Goal: Information Seeking & Learning: Learn about a topic

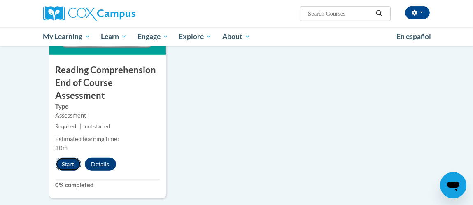
click at [75, 158] on button "Start" at bounding box center [69, 164] width 26 height 13
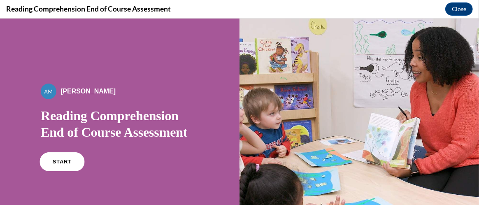
click at [55, 164] on link "START" at bounding box center [62, 161] width 45 height 19
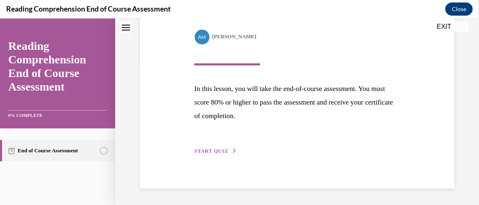
scroll to position [160, 0]
click at [227, 151] on button "START QUIZ" at bounding box center [215, 150] width 43 height 7
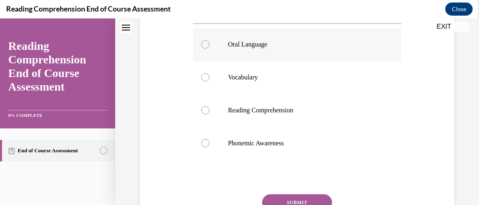
scroll to position [133, 0]
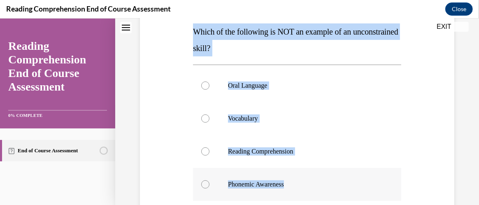
drag, startPoint x: 192, startPoint y: 30, endPoint x: 308, endPoint y: 190, distance: 196.7
click at [308, 191] on div "Question 01/20 Which of the following is NOT an example of an unconstrained ski…" at bounding box center [297, 142] width 208 height 322
copy div "Which of the following is NOT an example of an unconstrained skill? Oral Langua…"
click at [206, 184] on div at bounding box center [205, 184] width 8 height 8
click at [206, 184] on input "Phonemic Awareness" at bounding box center [205, 184] width 8 height 8
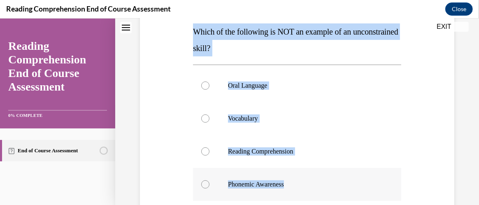
radio input "true"
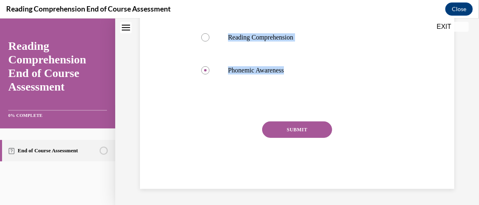
click at [316, 126] on button "SUBMIT" at bounding box center [297, 129] width 70 height 16
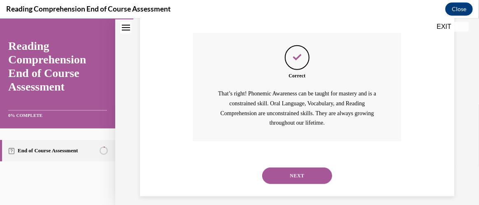
scroll to position [344, 0]
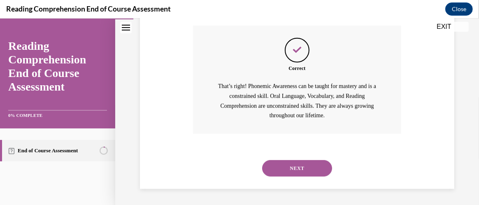
click at [301, 168] on button "NEXT" at bounding box center [297, 168] width 70 height 16
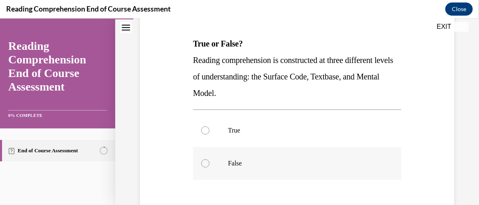
scroll to position [133, 0]
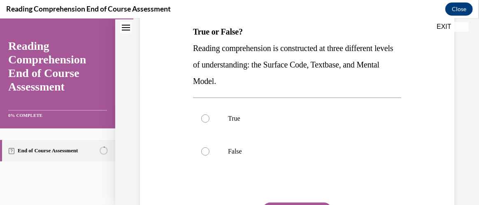
click at [194, 45] on span "Reading comprehension is constructed at three different levels of understanding…" at bounding box center [293, 64] width 201 height 42
drag, startPoint x: 192, startPoint y: 30, endPoint x: 246, endPoint y: 81, distance: 74.6
click at [246, 81] on div "Question 02/20 True or False? Reading comprehension is constructed at three dif…" at bounding box center [297, 118] width 213 height 301
copy div "True or False? Reading comprehension is constructed at three different levels o…"
click at [203, 113] on label "True" at bounding box center [297, 118] width 208 height 33
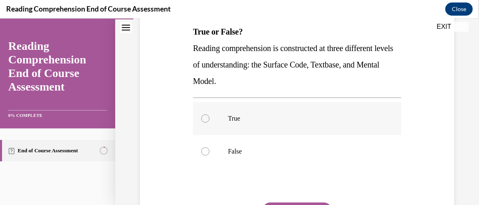
click at [203, 114] on input "True" at bounding box center [205, 118] width 8 height 8
radio input "true"
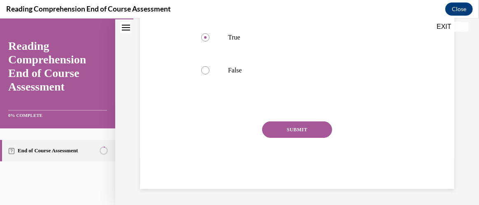
click at [281, 131] on button "SUBMIT" at bounding box center [297, 129] width 70 height 16
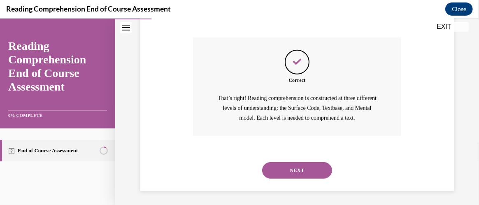
scroll to position [301, 0]
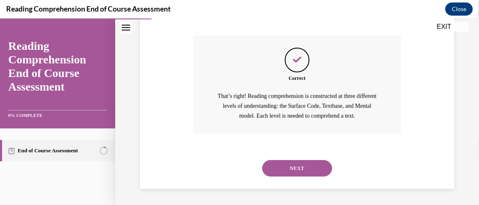
click at [289, 169] on button "NEXT" at bounding box center [297, 168] width 70 height 16
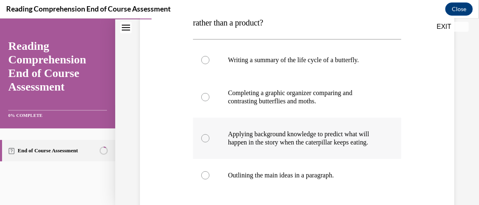
scroll to position [175, 0]
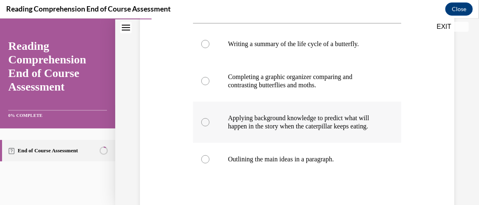
click at [206, 125] on div at bounding box center [205, 122] width 8 height 8
click at [206, 125] on input "Applying background knowledge to predict what will happen in the story when the…" at bounding box center [205, 122] width 8 height 8
radio input "true"
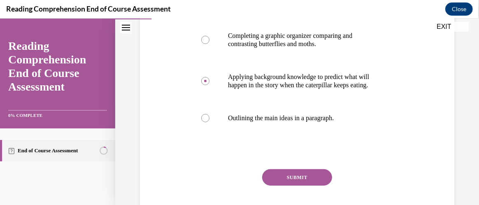
click at [308, 178] on button "SUBMIT" at bounding box center [297, 177] width 70 height 16
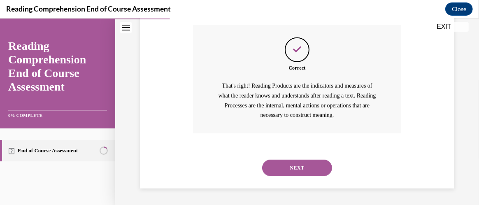
click at [311, 168] on button "NEXT" at bounding box center [297, 167] width 70 height 16
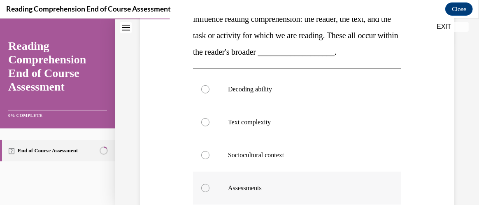
scroll to position [134, 0]
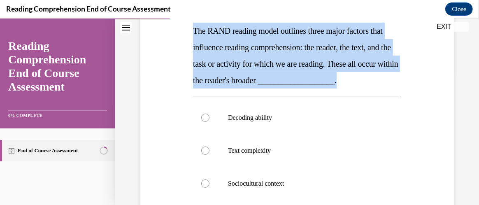
drag, startPoint x: 276, startPoint y: 93, endPoint x: 184, endPoint y: 28, distance: 112.8
click at [184, 28] on div "Question 04/20 The RAND reading model outlines three major factors that influen…" at bounding box center [297, 145] width 319 height 380
copy span "The RAND reading model outlines three major factors that influence reading comp…"
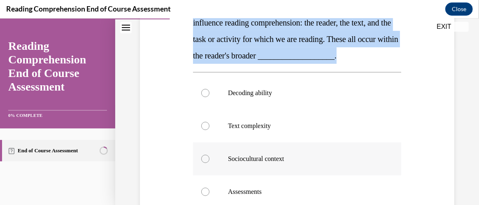
scroll to position [175, 0]
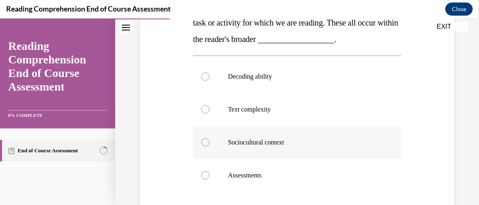
click at [204, 146] on div at bounding box center [205, 142] width 8 height 8
click at [204, 146] on input "Sociocultural context" at bounding box center [205, 142] width 8 height 8
radio input "true"
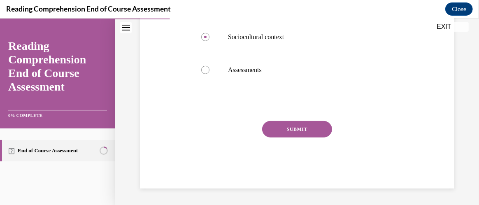
click at [294, 131] on button "SUBMIT" at bounding box center [297, 129] width 70 height 16
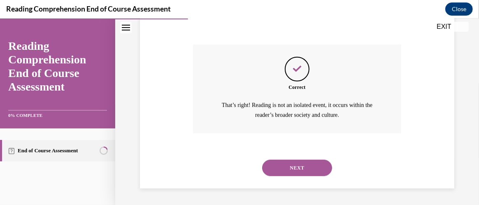
scroll to position [373, 0]
click at [293, 165] on button "NEXT" at bounding box center [297, 167] width 70 height 16
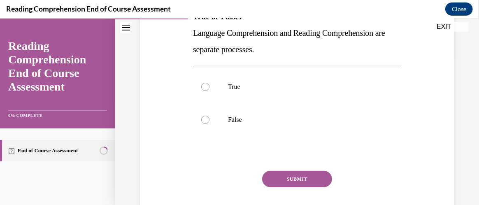
scroll to position [133, 0]
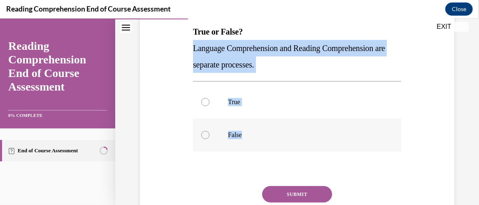
drag, startPoint x: 189, startPoint y: 45, endPoint x: 255, endPoint y: 131, distance: 107.8
click at [255, 131] on div "Question 05/20 True or False? Language Comprehension and Reading Comprehension …" at bounding box center [297, 104] width 319 height 297
copy div "Language Comprehension and Reading Comprehension are separate processes. True F…"
click at [210, 100] on label "True" at bounding box center [297, 101] width 208 height 33
click at [210, 100] on input "True" at bounding box center [205, 102] width 8 height 8
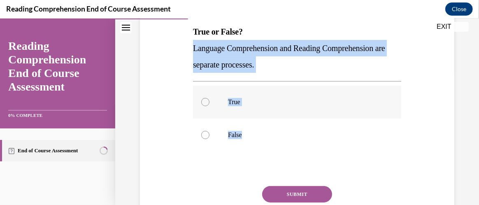
radio input "true"
click at [285, 191] on button "SUBMIT" at bounding box center [297, 194] width 70 height 16
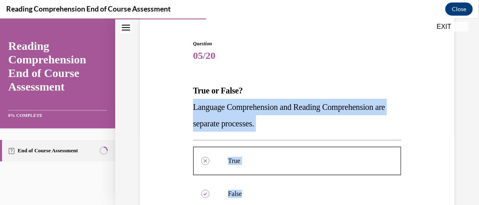
scroll to position [68, 0]
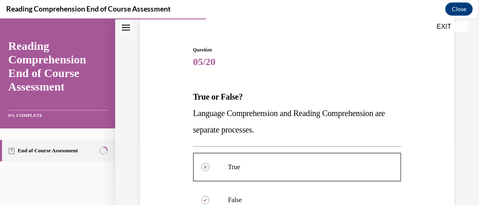
click at [325, 50] on span "Question" at bounding box center [297, 49] width 208 height 7
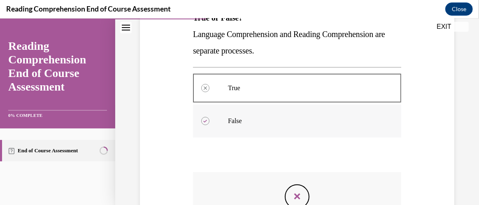
scroll to position [151, 0]
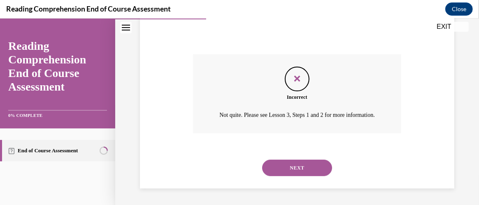
click at [317, 171] on button "NEXT" at bounding box center [297, 167] width 70 height 16
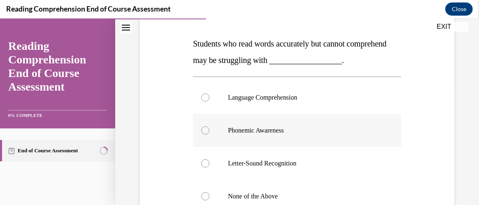
scroll to position [133, 0]
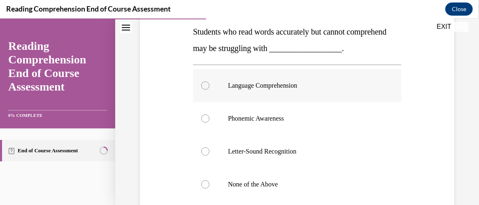
click at [209, 83] on label "Language Comprehension" at bounding box center [297, 85] width 208 height 33
click at [209, 83] on input "Language Comprehension" at bounding box center [205, 85] width 8 height 8
radio input "true"
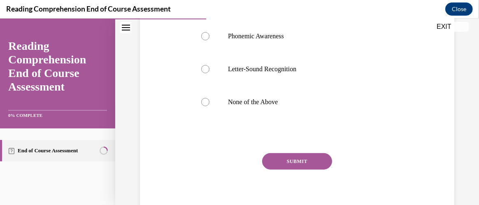
click at [300, 161] on button "SUBMIT" at bounding box center [297, 161] width 70 height 16
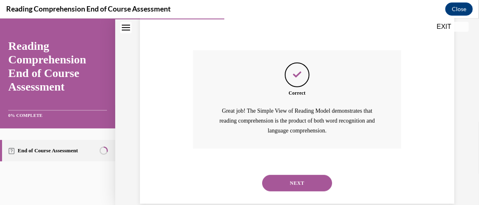
scroll to position [334, 0]
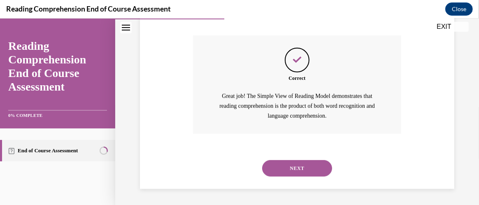
click at [292, 170] on button "NEXT" at bounding box center [297, 168] width 70 height 16
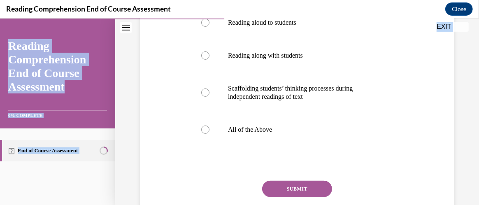
scroll to position [256, 0]
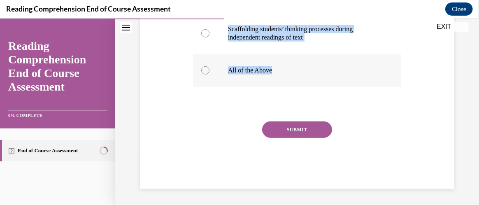
drag, startPoint x: 191, startPoint y: 26, endPoint x: 283, endPoint y: 76, distance: 104.3
click at [283, 76] on div "Question 07/20 Which is an effective instructional environment for developing c…" at bounding box center [297, 17] width 213 height 343
copy div "Which is an effective instructional environment for developing comprehension? R…"
click at [204, 70] on div at bounding box center [205, 70] width 8 height 8
click at [204, 70] on input "All of the Above" at bounding box center [205, 70] width 8 height 8
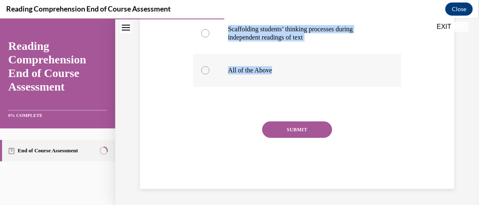
radio input "true"
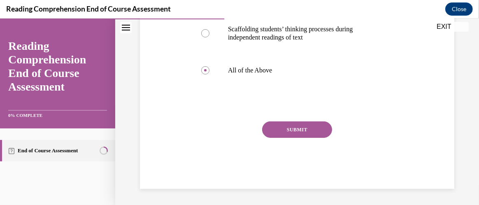
click at [278, 131] on button "SUBMIT" at bounding box center [297, 129] width 70 height 16
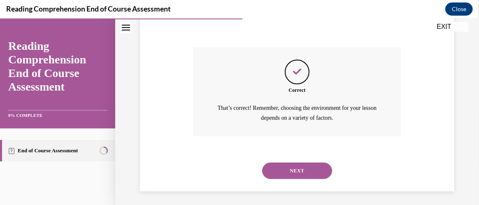
scroll to position [332, 0]
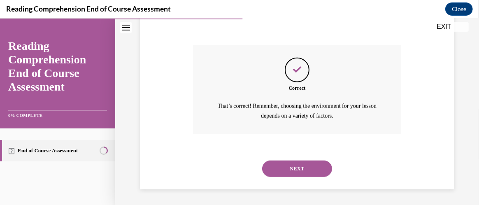
click at [317, 171] on button "NEXT" at bounding box center [297, 168] width 70 height 16
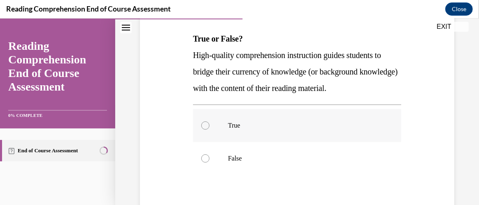
scroll to position [133, 0]
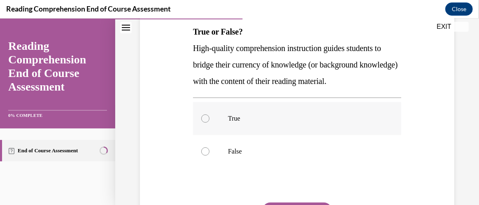
click at [203, 119] on div at bounding box center [205, 118] width 8 height 8
click at [203, 119] on input "True" at bounding box center [205, 118] width 8 height 8
radio input "true"
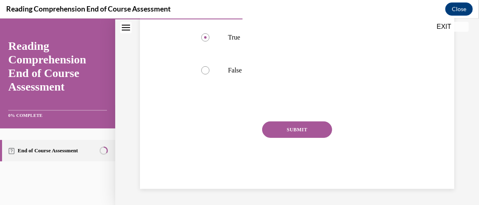
click at [292, 127] on button "SUBMIT" at bounding box center [297, 129] width 70 height 16
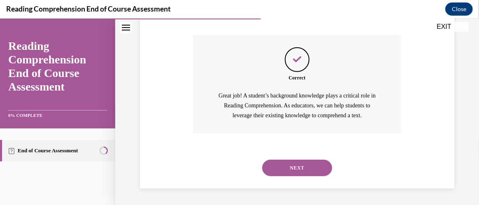
scroll to position [311, 0]
click at [288, 167] on button "NEXT" at bounding box center [297, 167] width 70 height 16
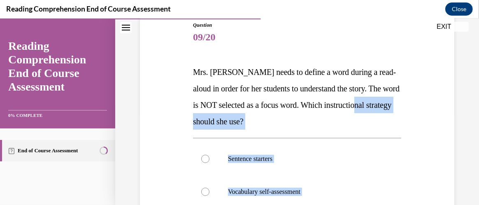
scroll to position [93, 0]
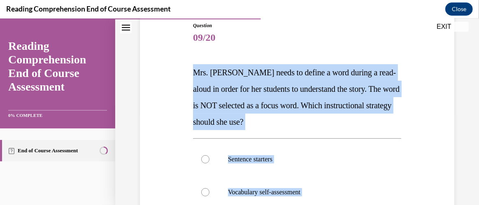
drag, startPoint x: 381, startPoint y: 131, endPoint x: 190, endPoint y: 75, distance: 198.2
click at [191, 75] on div "Question 09/20 Mrs. Ivie needs to define a word during a read-aloud in order fo…" at bounding box center [297, 192] width 213 height 367
copy div "Mrs. Ivie needs to define a word during a read-aloud in order for her students …"
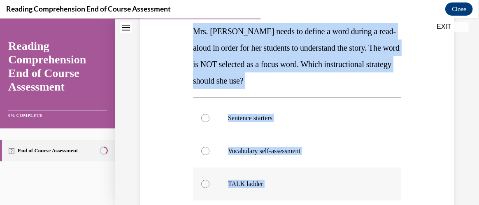
scroll to position [175, 0]
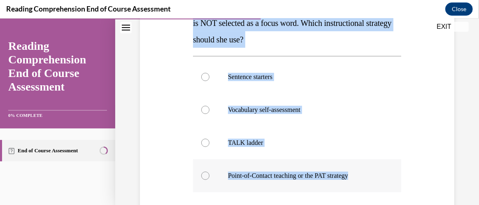
click at [205, 174] on div at bounding box center [205, 175] width 8 height 8
click at [205, 174] on input "Point-of-Contact teaching or the PAT strategy" at bounding box center [205, 175] width 8 height 8
radio input "true"
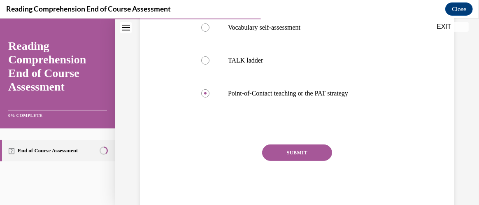
click at [297, 148] on button "SUBMIT" at bounding box center [297, 152] width 70 height 16
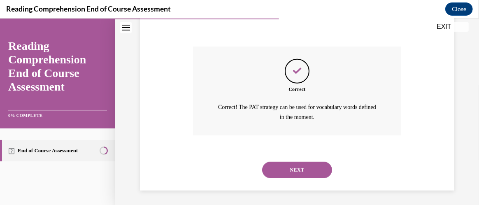
scroll to position [357, 0]
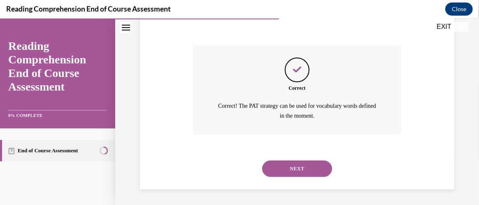
click at [291, 166] on button "NEXT" at bounding box center [297, 168] width 70 height 16
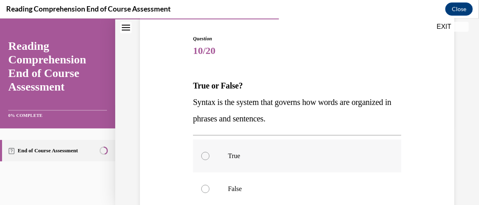
scroll to position [92, 0]
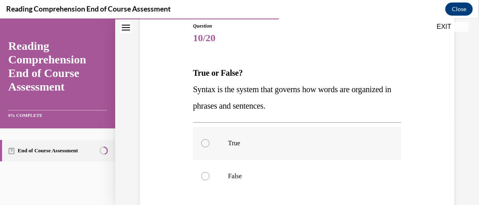
click at [336, 140] on p "True" at bounding box center [304, 143] width 153 height 8
click at [210, 140] on input "True" at bounding box center [205, 143] width 8 height 8
radio input "true"
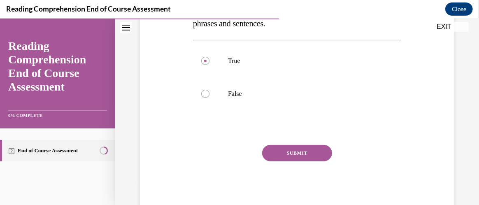
click at [308, 152] on button "SUBMIT" at bounding box center [297, 153] width 70 height 16
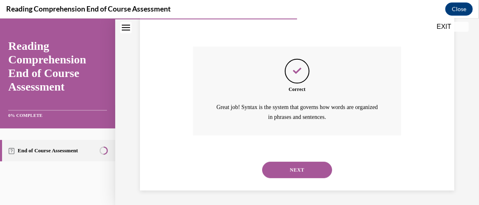
scroll to position [274, 0]
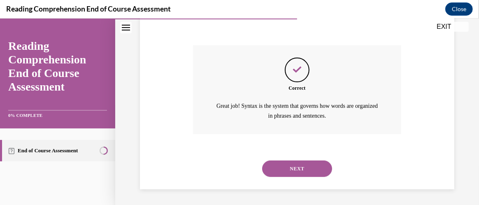
click at [308, 166] on button "NEXT" at bounding box center [297, 168] width 70 height 16
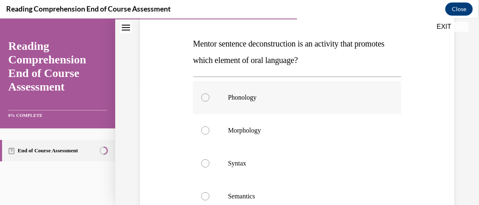
scroll to position [133, 0]
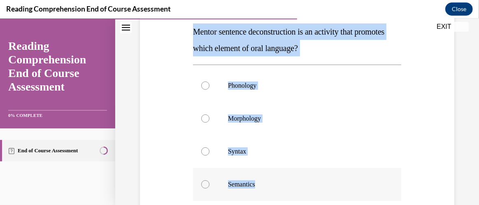
drag, startPoint x: 186, startPoint y: 27, endPoint x: 280, endPoint y: 186, distance: 184.9
click at [280, 186] on div "Question 11/20 Mentor sentence deconstruction is an activity that promotes whic…" at bounding box center [297, 129] width 319 height 347
copy div "Mentor sentence deconstruction is an activity that promotes which element of or…"
click at [206, 150] on div at bounding box center [205, 151] width 8 height 8
click at [206, 150] on input "Syntax" at bounding box center [205, 151] width 8 height 8
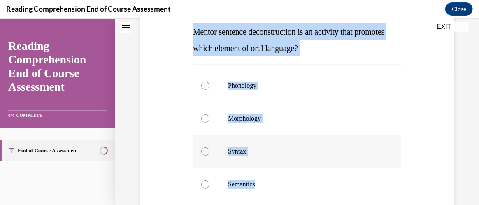
radio input "true"
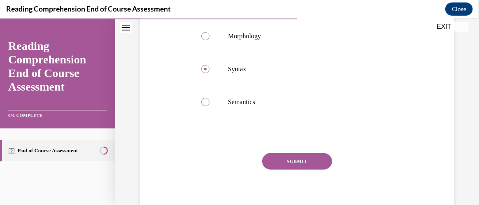
click at [294, 158] on button "SUBMIT" at bounding box center [297, 161] width 70 height 16
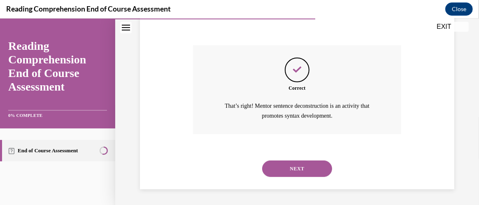
scroll to position [324, 0]
click at [296, 171] on button "NEXT" at bounding box center [297, 168] width 70 height 16
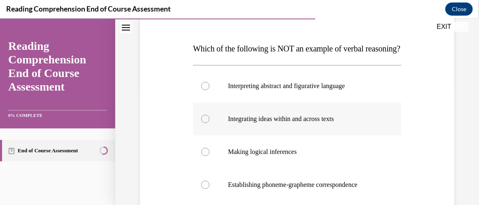
scroll to position [133, 0]
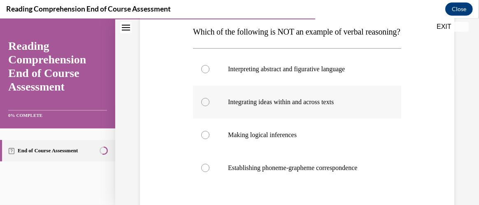
click at [201, 106] on div at bounding box center [205, 102] width 8 height 8
click at [201, 106] on input "Integrating ideas within and across texts" at bounding box center [205, 102] width 8 height 8
radio input "true"
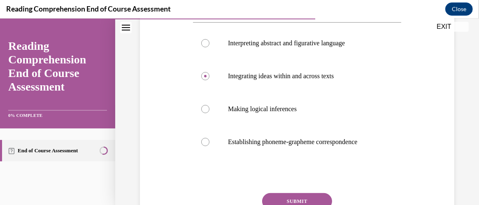
scroll to position [216, 0]
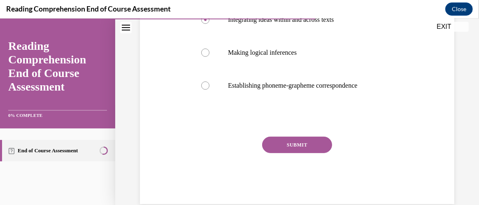
click at [290, 153] on button "SUBMIT" at bounding box center [297, 144] width 70 height 16
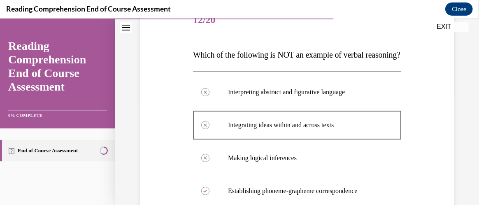
scroll to position [108, 0]
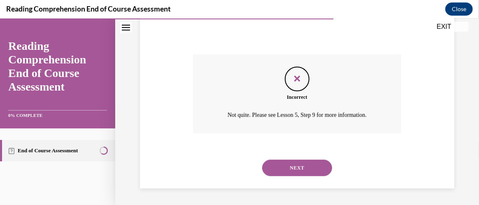
click at [294, 171] on button "NEXT" at bounding box center [297, 167] width 70 height 16
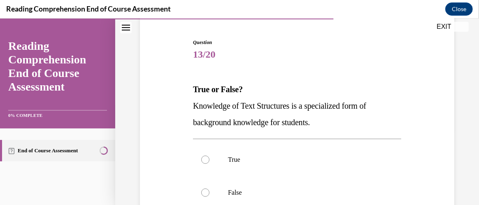
scroll to position [92, 0]
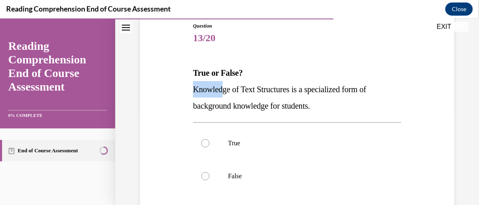
drag, startPoint x: 191, startPoint y: 84, endPoint x: 218, endPoint y: 87, distance: 27.7
click at [222, 94] on div "Question 13/20 True or False? Knowledge of Text Structures is a specialized for…" at bounding box center [297, 151] width 213 height 285
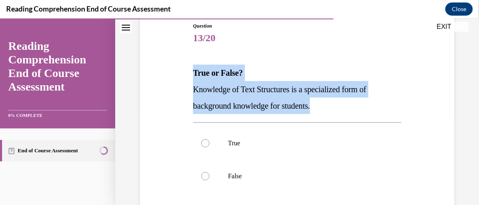
drag, startPoint x: 190, startPoint y: 67, endPoint x: 332, endPoint y: 102, distance: 146.3
click at [332, 102] on div "Question 13/20 True or False? Knowledge of Text Structures is a specialized for…" at bounding box center [297, 151] width 213 height 285
copy div "True or False? Knowledge of Text Structures is a specialized form of background…"
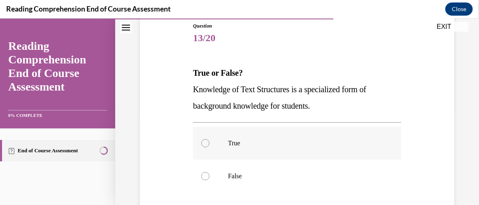
click at [208, 142] on div at bounding box center [205, 143] width 8 height 8
click at [208, 142] on input "True" at bounding box center [205, 143] width 8 height 8
radio input "true"
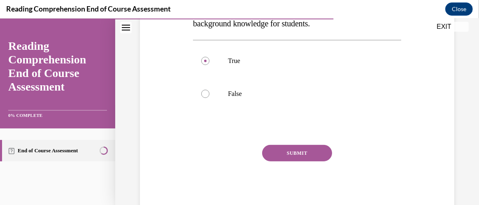
click at [320, 153] on button "SUBMIT" at bounding box center [297, 153] width 70 height 16
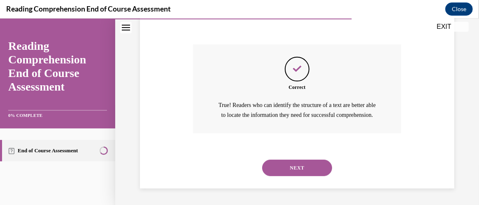
scroll to position [284, 0]
click at [293, 169] on button "NEXT" at bounding box center [297, 167] width 70 height 16
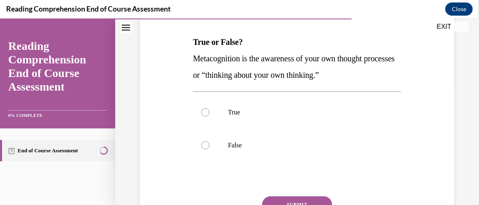
scroll to position [133, 0]
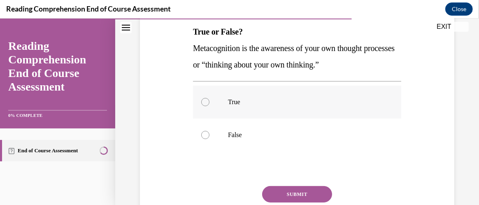
click at [204, 98] on div at bounding box center [205, 102] width 8 height 8
click at [204, 98] on input "True" at bounding box center [205, 102] width 8 height 8
radio input "true"
click at [285, 189] on button "SUBMIT" at bounding box center [297, 194] width 70 height 16
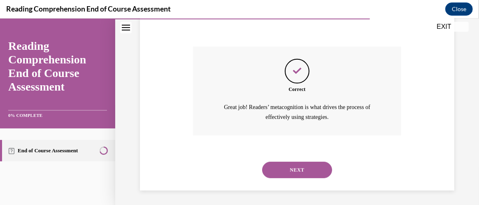
scroll to position [274, 0]
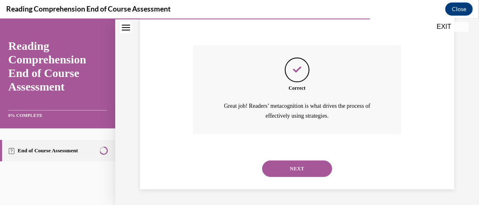
click at [286, 175] on button "NEXT" at bounding box center [297, 168] width 70 height 16
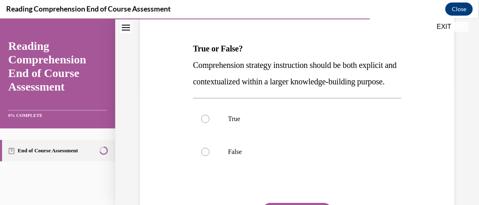
scroll to position [133, 0]
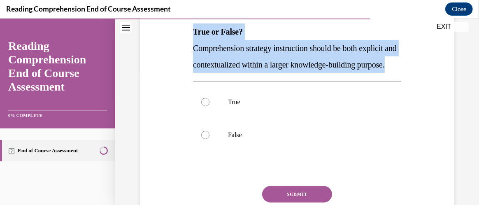
drag, startPoint x: 192, startPoint y: 31, endPoint x: 258, endPoint y: 77, distance: 79.9
click at [258, 72] on div "True or False? Comprehension strategy instruction should be both explicit and c…" at bounding box center [297, 47] width 208 height 49
copy div "True or False? Comprehension strategy instruction should be both explicit and c…"
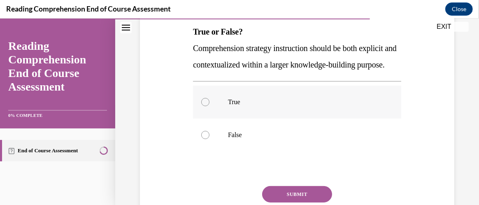
click at [208, 118] on label "True" at bounding box center [297, 101] width 208 height 33
click at [208, 106] on input "True" at bounding box center [205, 102] width 8 height 8
radio input "true"
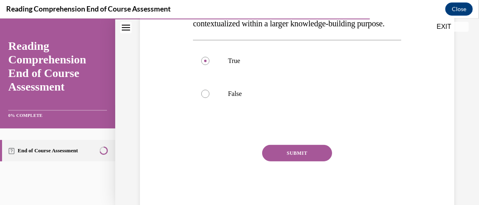
click at [287, 161] on button "SUBMIT" at bounding box center [297, 153] width 70 height 16
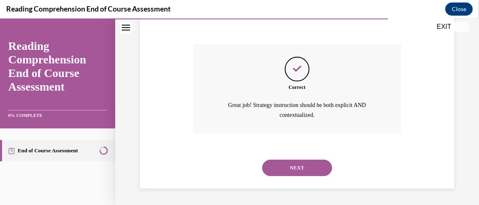
scroll to position [291, 0]
click at [286, 170] on button "NEXT" at bounding box center [297, 167] width 70 height 16
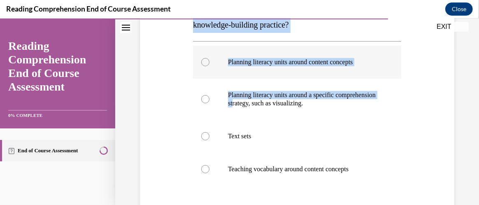
scroll to position [175, 0]
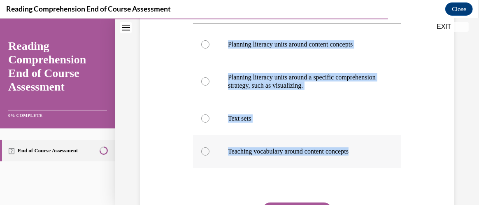
drag, startPoint x: 192, startPoint y: 30, endPoint x: 362, endPoint y: 150, distance: 208.0
click at [362, 150] on div "Question 16/20 Which instructional strategy is NOT an example of a knowledge-bu…" at bounding box center [297, 104] width 208 height 330
copy div "Which instructional strategy is NOT an example of a knowledge-building practice…"
click at [200, 81] on label "Planning literacy units around a specific comprehension strategy, such as visua…" at bounding box center [297, 81] width 208 height 41
click at [201, 81] on input "Planning literacy units around a specific comprehension strategy, such as visua…" at bounding box center [205, 81] width 8 height 8
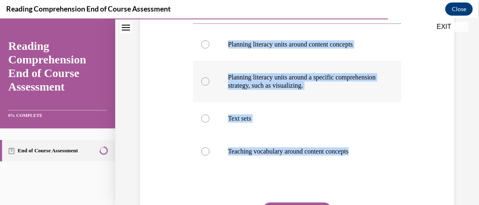
radio input "true"
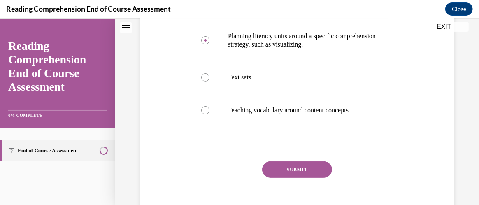
click at [283, 171] on button "SUBMIT" at bounding box center [297, 169] width 70 height 16
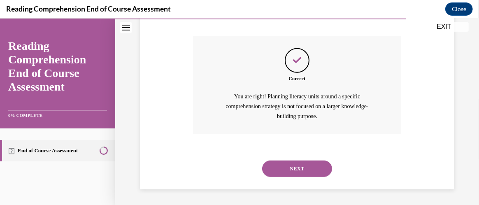
scroll to position [342, 0]
click at [290, 166] on button "NEXT" at bounding box center [297, 168] width 70 height 16
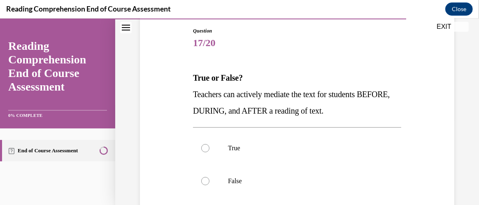
scroll to position [92, 0]
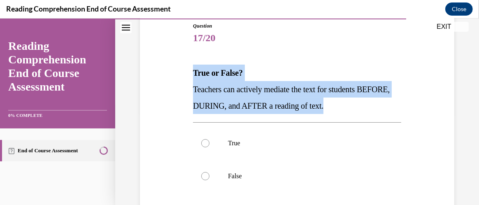
drag, startPoint x: 191, startPoint y: 69, endPoint x: 380, endPoint y: 103, distance: 192.2
click at [380, 103] on div "Question 17/20 True or False? Teachers can actively mediate the text for studen…" at bounding box center [297, 151] width 213 height 285
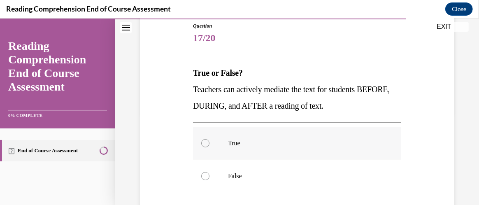
click at [196, 143] on label "True" at bounding box center [297, 142] width 208 height 33
click at [201, 143] on input "True" at bounding box center [205, 143] width 8 height 8
radio input "true"
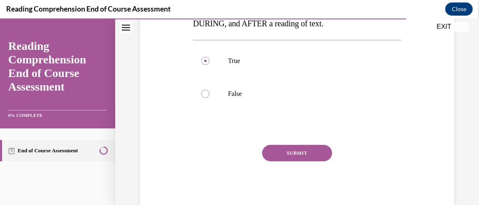
click at [282, 152] on button "SUBMIT" at bounding box center [297, 153] width 70 height 16
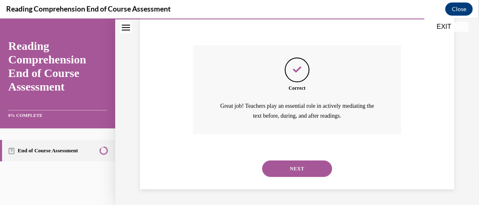
click at [281, 167] on button "NEXT" at bounding box center [297, 168] width 70 height 16
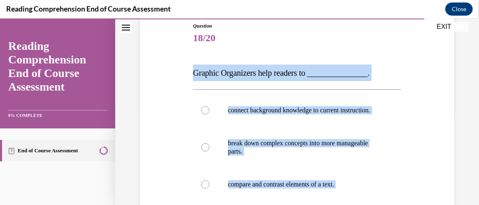
drag, startPoint x: 279, startPoint y: 147, endPoint x: 180, endPoint y: 75, distance: 122.3
click at [180, 75] on div "Question 18/20 Graphic Organizers help readers to _______________. connect back…" at bounding box center [297, 166] width 319 height 339
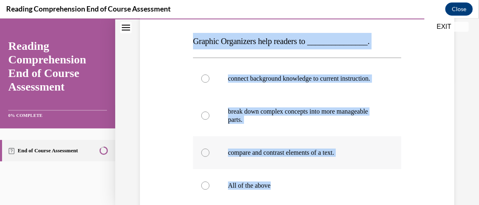
scroll to position [133, 0]
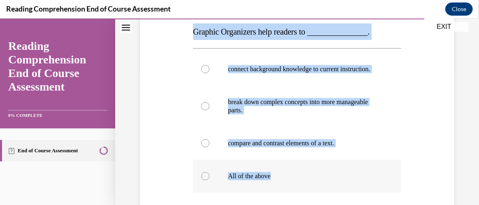
click at [206, 180] on div at bounding box center [205, 176] width 8 height 8
click at [206, 180] on input "All of the above" at bounding box center [205, 176] width 8 height 8
radio input "true"
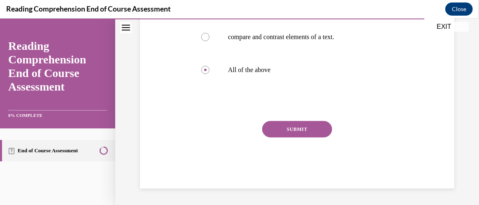
click at [308, 127] on button "SUBMIT" at bounding box center [297, 129] width 70 height 16
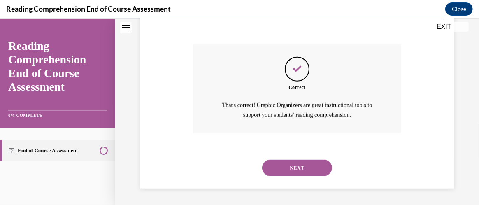
scroll to position [324, 0]
click at [302, 169] on button "NEXT" at bounding box center [297, 167] width 70 height 16
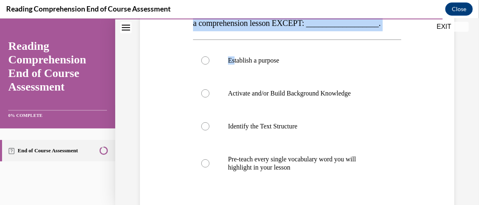
scroll to position [175, 0]
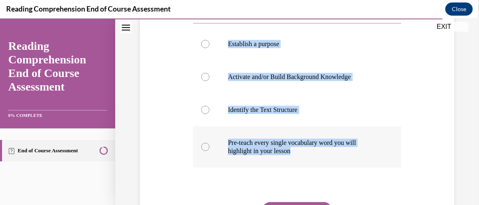
drag, startPoint x: 192, startPoint y: 29, endPoint x: 313, endPoint y: 168, distance: 183.3
click at [313, 168] on div "Question 19/20 BEFORE reading, teachers should do all of the following during a…" at bounding box center [297, 104] width 208 height 330
click at [202, 151] on div at bounding box center [205, 147] width 8 height 8
click at [202, 151] on input "Pre-teach every single vocabulary word you will highlight in your lesson" at bounding box center [205, 147] width 8 height 8
radio input "true"
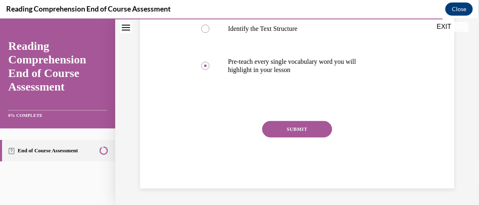
click at [311, 137] on button "SUBMIT" at bounding box center [297, 129] width 70 height 16
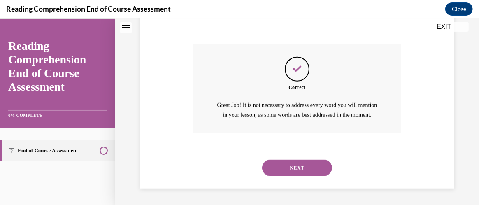
scroll to position [358, 0]
click at [279, 167] on button "NEXT" at bounding box center [297, 167] width 70 height 16
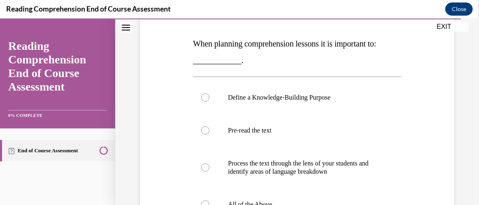
scroll to position [133, 0]
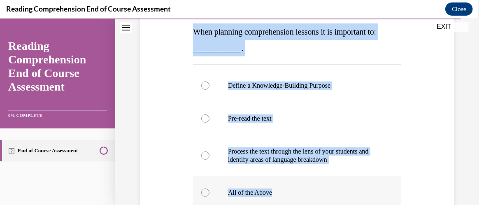
drag, startPoint x: 192, startPoint y: 29, endPoint x: 304, endPoint y: 194, distance: 198.9
click at [304, 194] on div "Question 20/20 When planning comprehension lessons it is important to: ________…" at bounding box center [297, 146] width 208 height 330
click at [319, 49] on p "When planning comprehension lessons it is important to: ____________." at bounding box center [297, 39] width 208 height 33
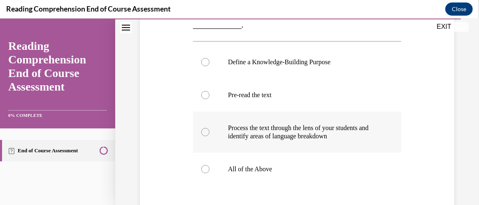
scroll to position [175, 0]
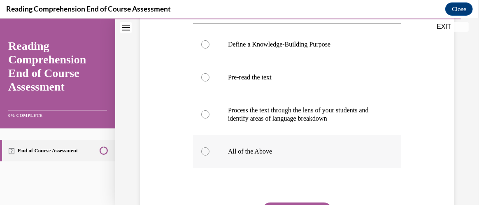
click at [208, 146] on label "All of the Above" at bounding box center [297, 151] width 208 height 33
click at [208, 147] on input "All of the Above" at bounding box center [205, 151] width 8 height 8
radio input "true"
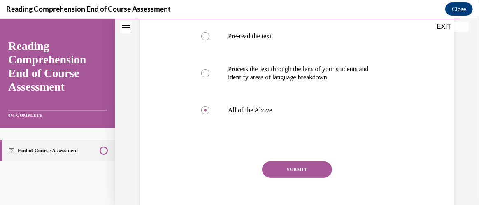
click at [299, 167] on button "SUBMIT" at bounding box center [297, 169] width 70 height 16
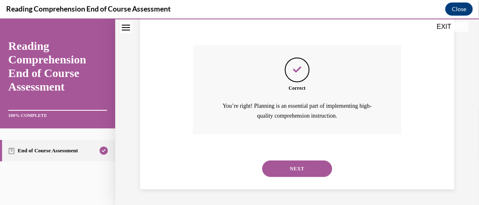
click at [298, 173] on button "NEXT" at bounding box center [297, 168] width 70 height 16
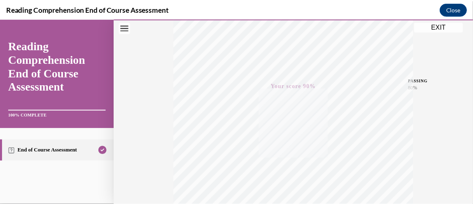
scroll to position [70, 0]
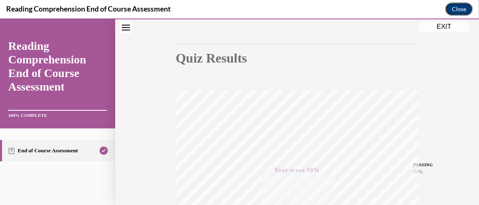
click at [465, 5] on button "Close" at bounding box center [460, 8] width 28 height 13
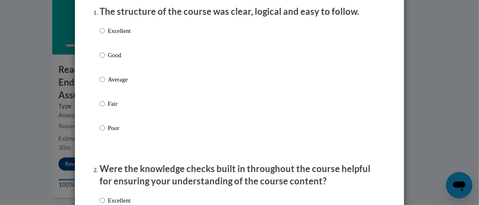
scroll to position [123, 0]
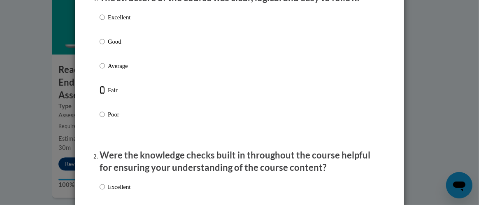
click at [100, 95] on input "Fair" at bounding box center [102, 90] width 5 height 9
radio input "true"
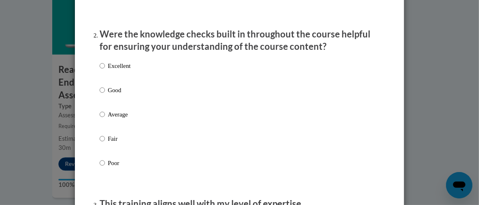
scroll to position [247, 0]
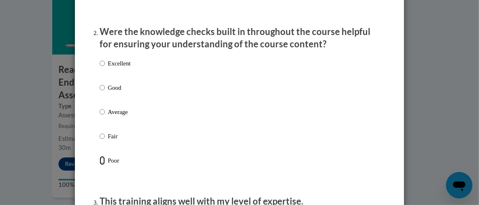
click at [101, 165] on input "Poor" at bounding box center [102, 160] width 5 height 9
radio input "true"
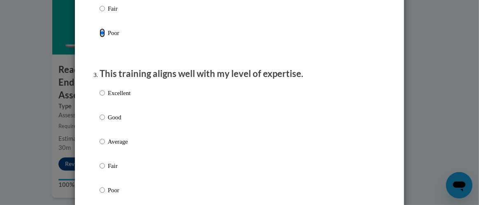
scroll to position [411, 0]
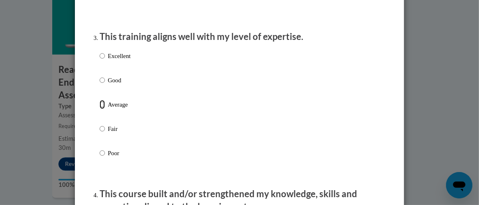
click at [100, 109] on input "Average" at bounding box center [102, 104] width 5 height 9
radio input "true"
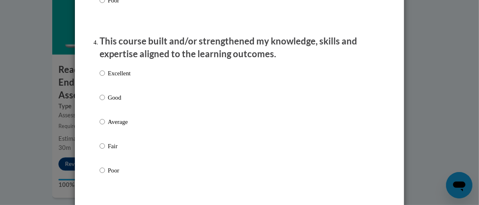
scroll to position [576, 0]
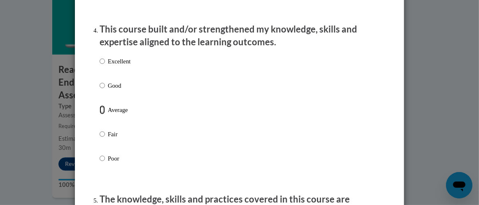
click at [101, 115] on input "Average" at bounding box center [102, 109] width 5 height 9
radio input "true"
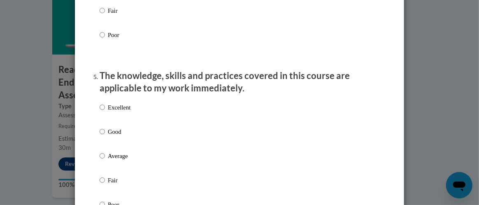
scroll to position [782, 0]
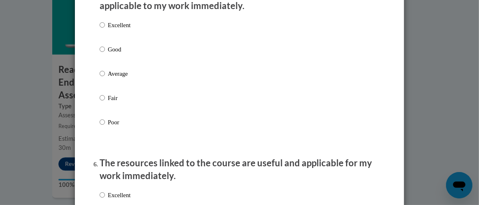
click at [103, 81] on label "Average" at bounding box center [115, 80] width 31 height 22
click at [103, 78] on input "Average" at bounding box center [102, 73] width 5 height 9
radio input "true"
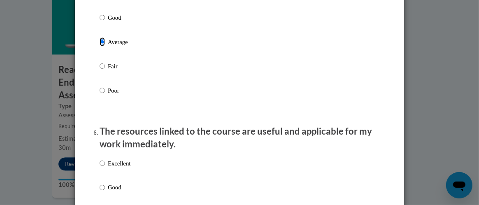
scroll to position [906, 0]
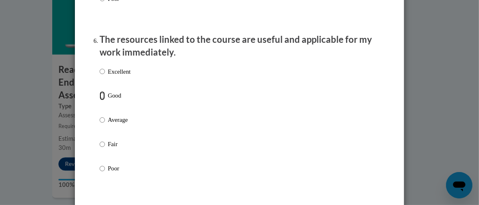
click at [102, 100] on input "Good" at bounding box center [102, 95] width 5 height 9
radio input "true"
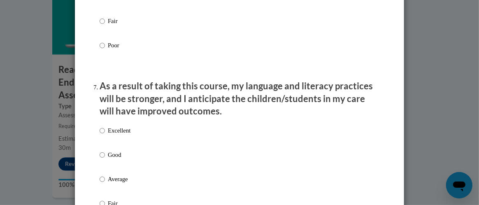
scroll to position [1112, 0]
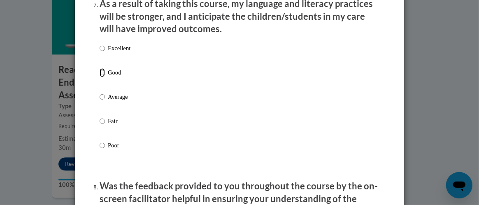
click at [101, 77] on input "Good" at bounding box center [102, 72] width 5 height 9
radio input "true"
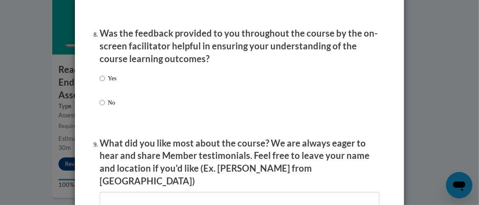
scroll to position [1276, 0]
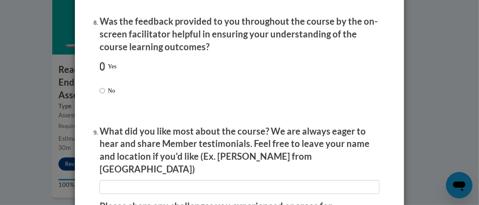
click at [101, 71] on input "Yes" at bounding box center [102, 66] width 5 height 9
radio input "true"
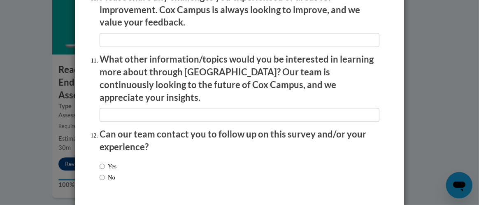
scroll to position [1509, 0]
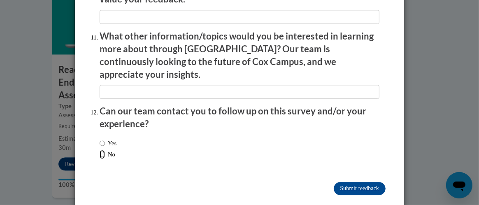
click at [100, 150] on input "No" at bounding box center [102, 154] width 5 height 9
radio input "true"
click at [346, 182] on input "Submit feedback" at bounding box center [360, 188] width 52 height 13
